Goal: Transaction & Acquisition: Purchase product/service

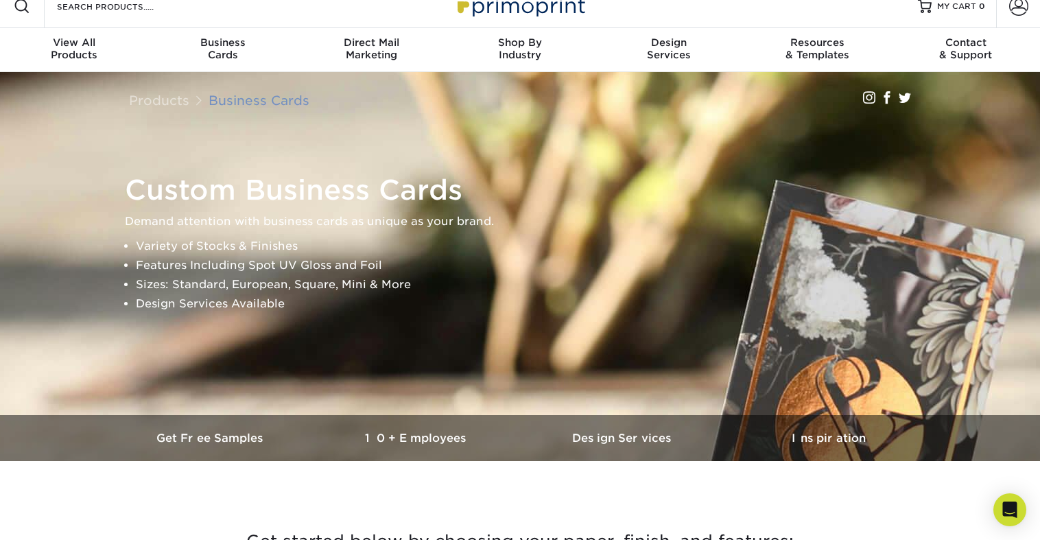
scroll to position [16, 0]
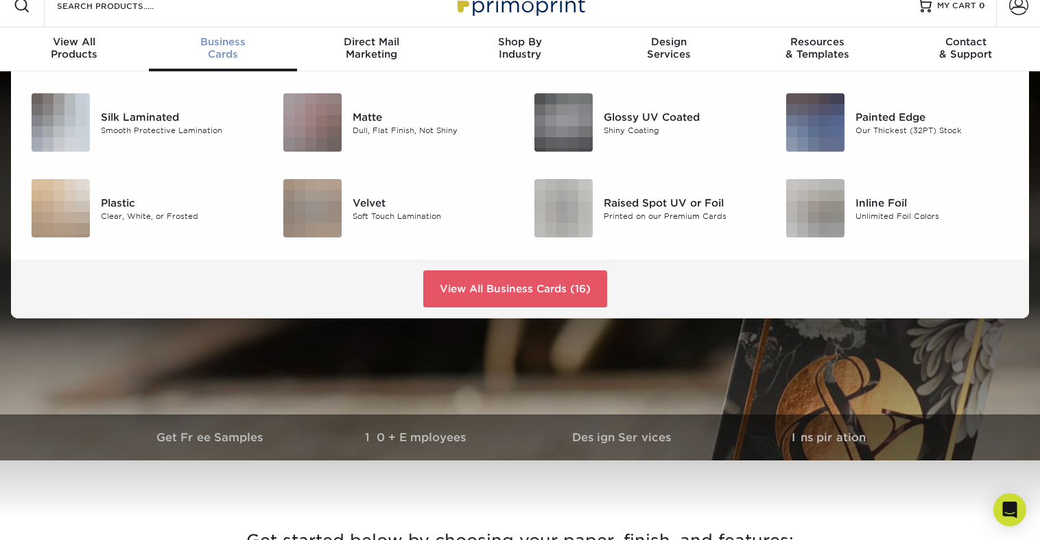
click at [211, 50] on div "Business Cards" at bounding box center [223, 48] width 149 height 25
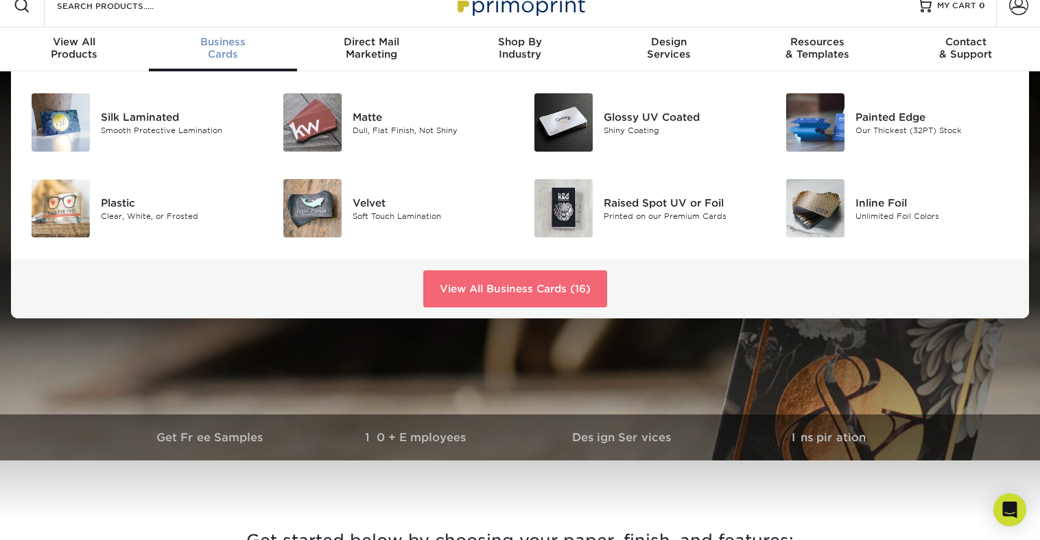
click at [516, 296] on link "View All Business Cards (16)" at bounding box center [515, 288] width 184 height 37
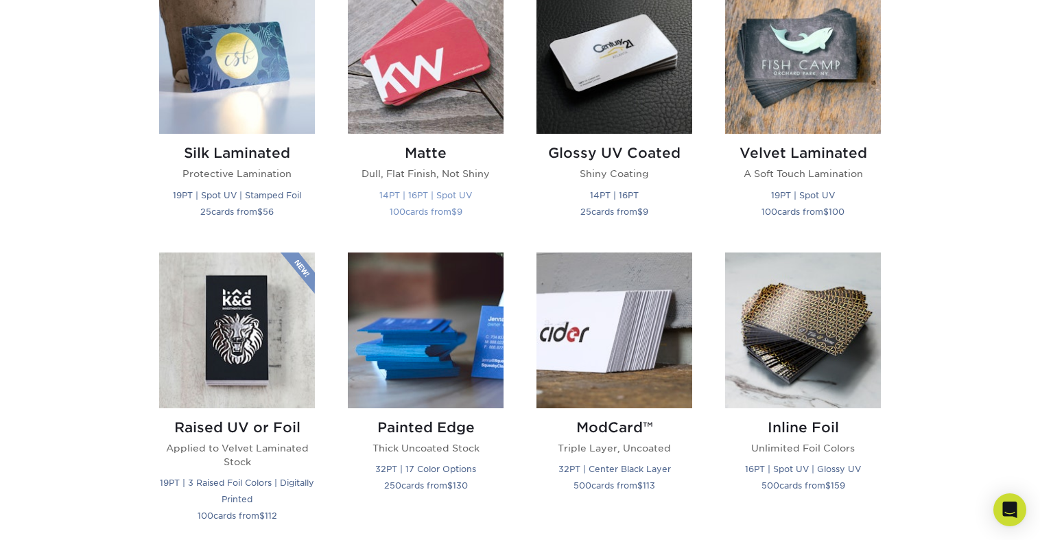
scroll to position [739, 0]
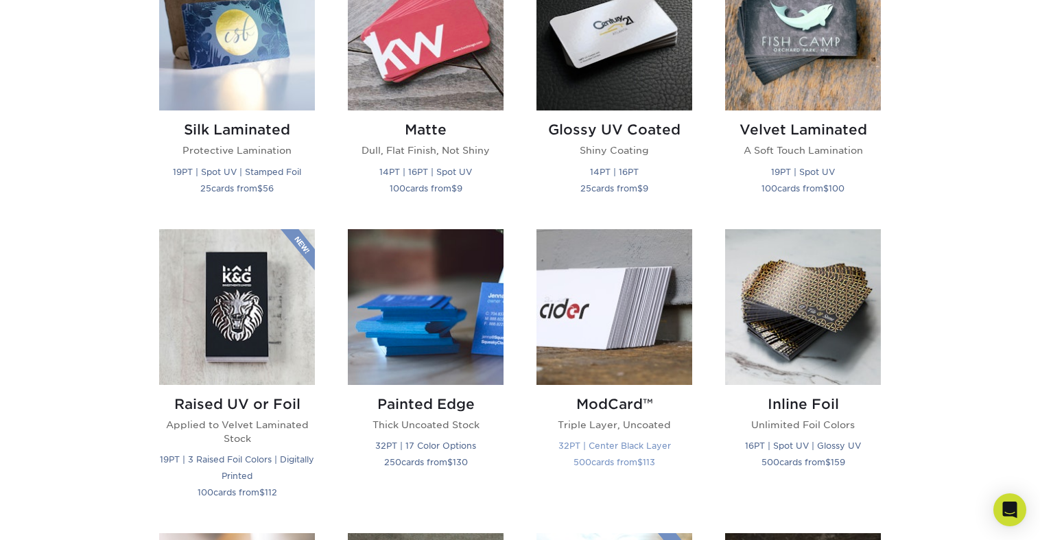
click at [614, 293] on img at bounding box center [614, 307] width 156 height 156
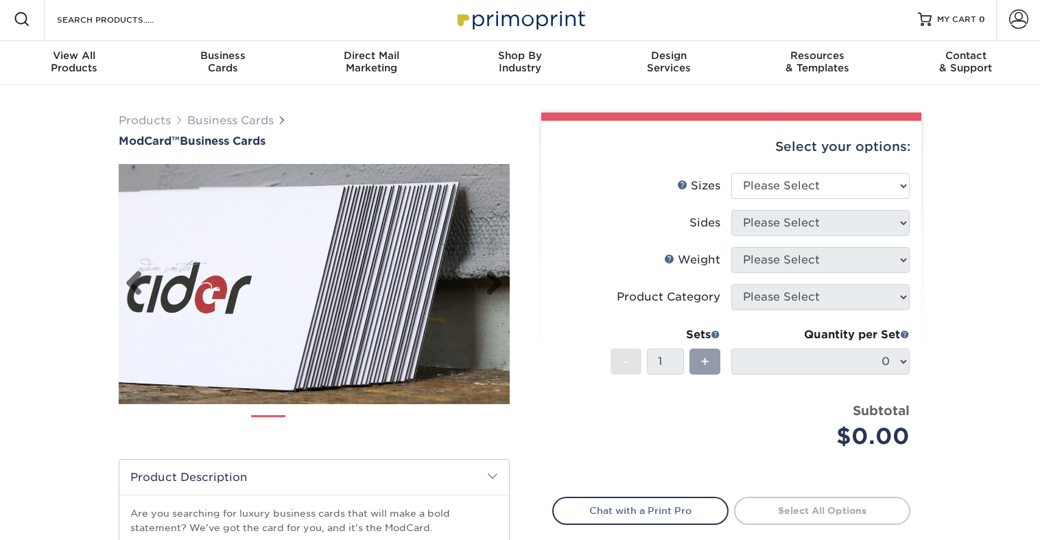
scroll to position [10, 0]
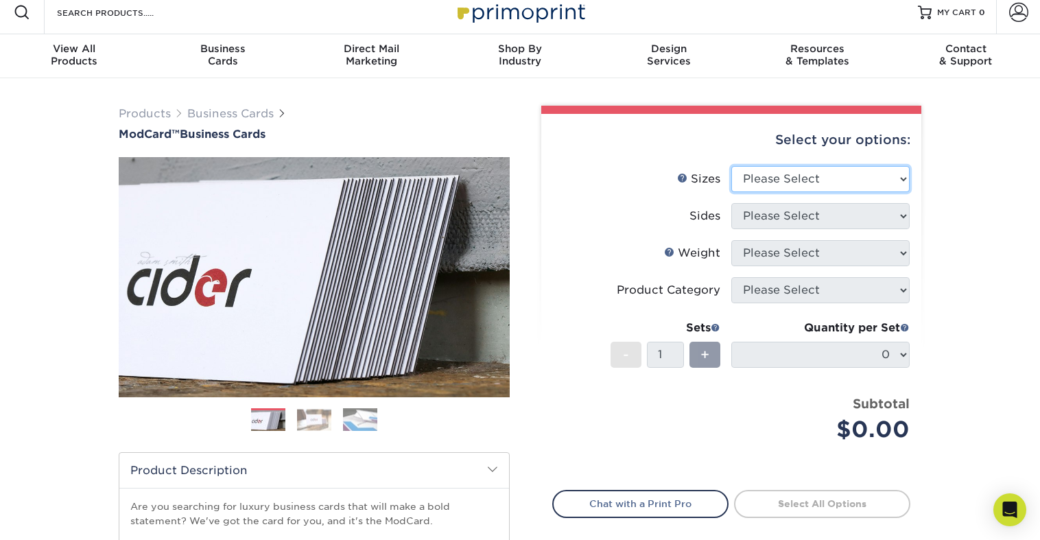
click at [765, 171] on select "Please Select 1.5" x 3.5" - Mini 1.75" x 3.5" - Mini 2" x 2" - Square 2" x 3" -…" at bounding box center [820, 179] width 178 height 26
select select "2.00x3.50"
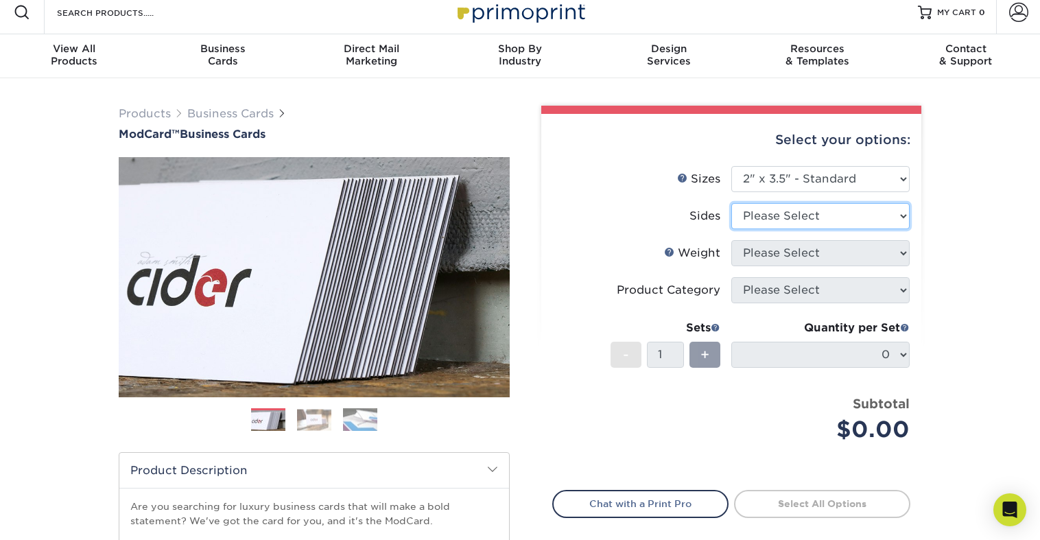
click at [761, 213] on select "Please Select Print Both Sides Print Front Only" at bounding box center [820, 216] width 178 height 26
select select "13abbda7-1d64-4f25-8bb2-c179b224825d"
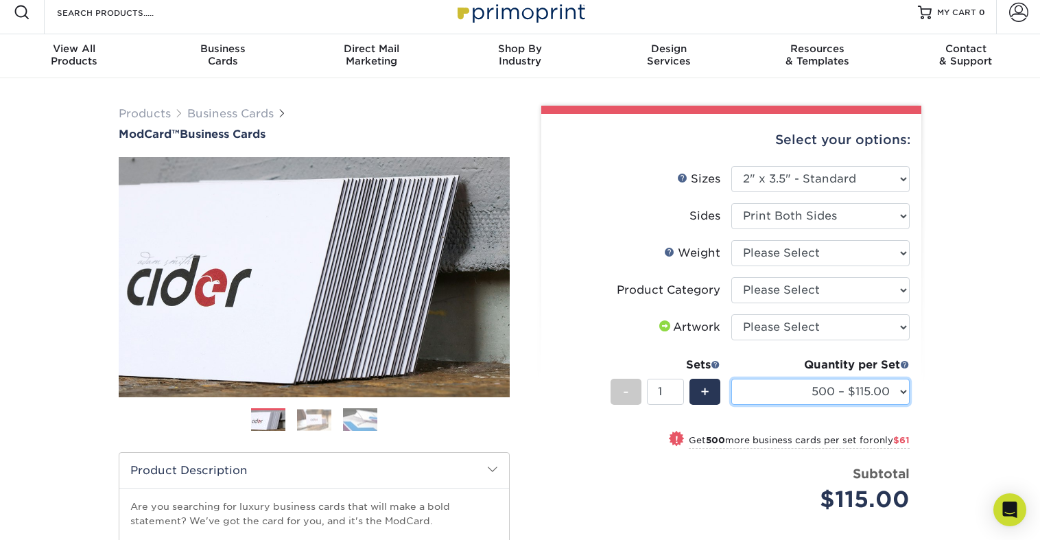
click at [788, 384] on select "500 – $115.00 1000 – $176.00" at bounding box center [820, 392] width 178 height 26
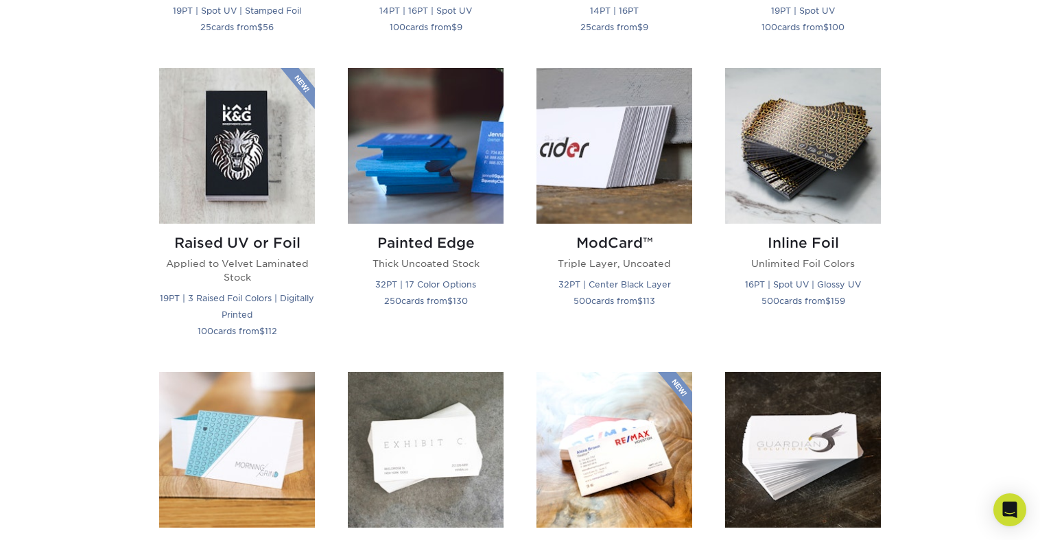
scroll to position [900, 0]
